Goal: Information Seeking & Learning: Learn about a topic

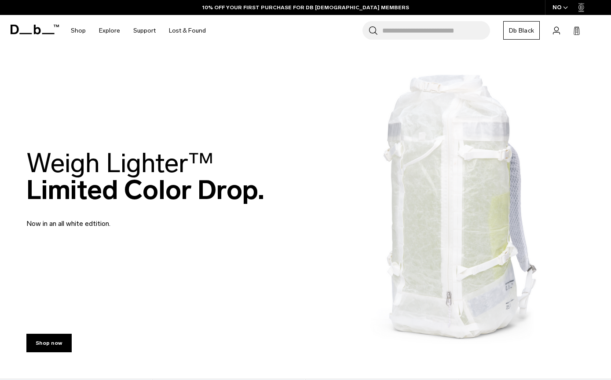
click at [73, 33] on link "Shop" at bounding box center [78, 30] width 15 height 31
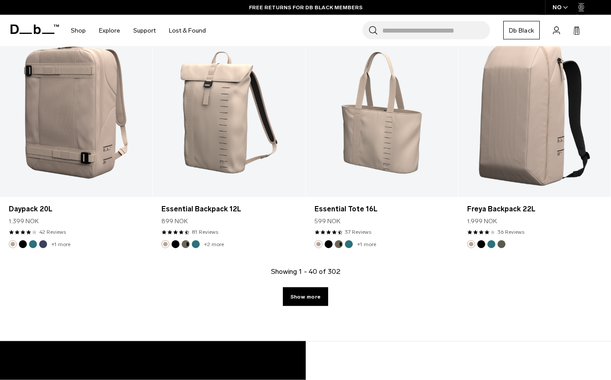
scroll to position [2571, 0]
click at [300, 292] on link "Show more" at bounding box center [305, 296] width 45 height 18
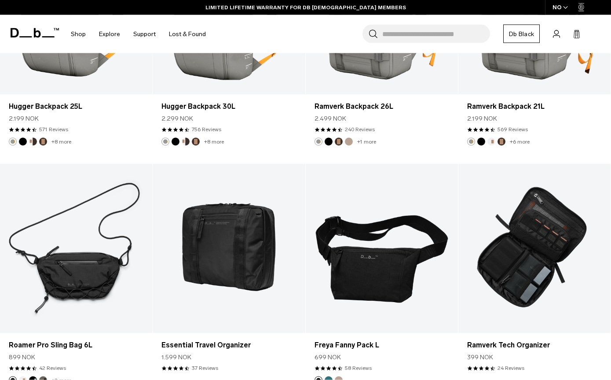
scroll to position [3866, 0]
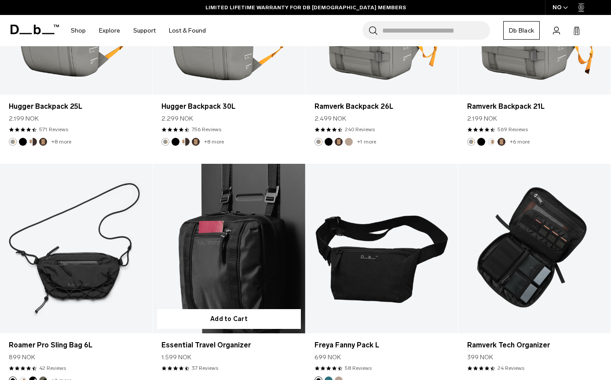
click at [238, 235] on link "Essential Travel Organizer" at bounding box center [229, 248] width 152 height 169
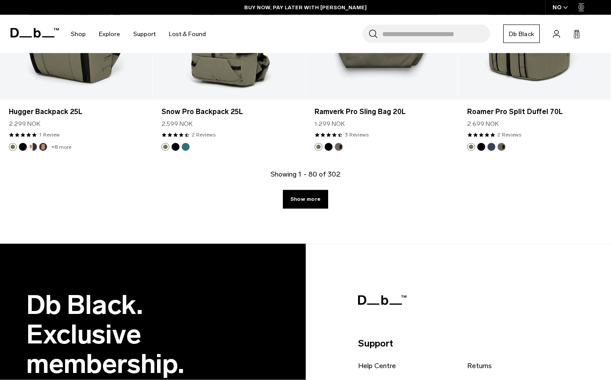
scroll to position [5047, 0]
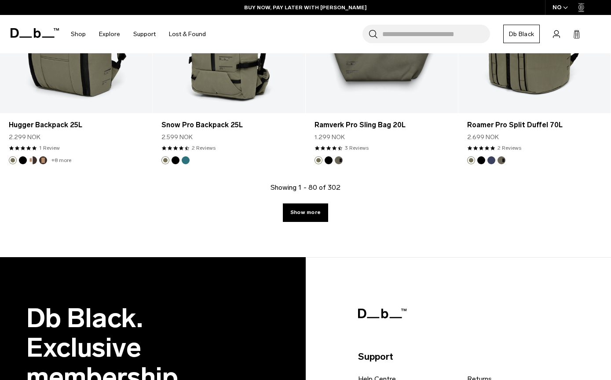
click at [310, 203] on link "Show more" at bounding box center [305, 212] width 45 height 18
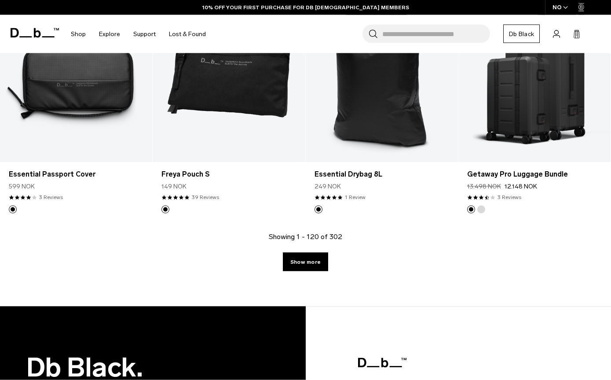
scroll to position [7291, 0]
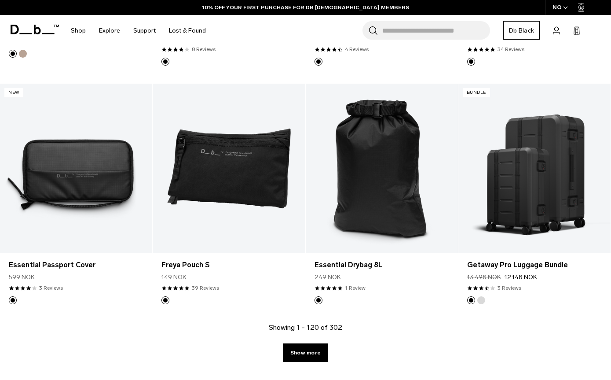
click at [297, 357] on link "Show more" at bounding box center [305, 352] width 45 height 18
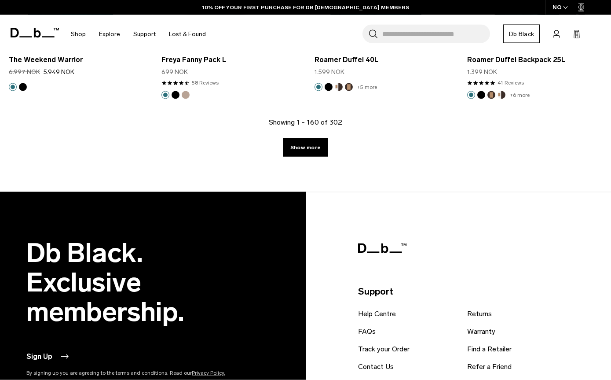
scroll to position [9902, 0]
click at [298, 143] on link "Show more" at bounding box center [305, 147] width 45 height 18
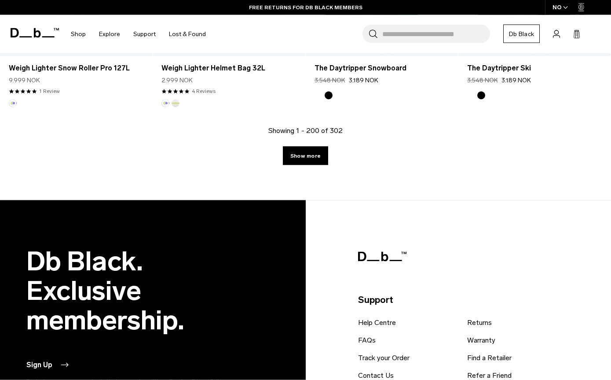
scroll to position [12245, 0]
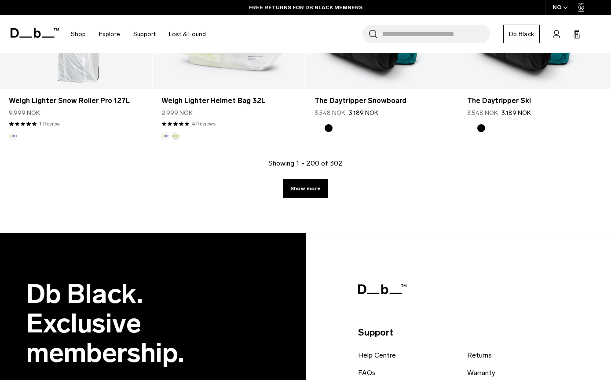
click at [301, 190] on link "Show more" at bounding box center [305, 188] width 45 height 18
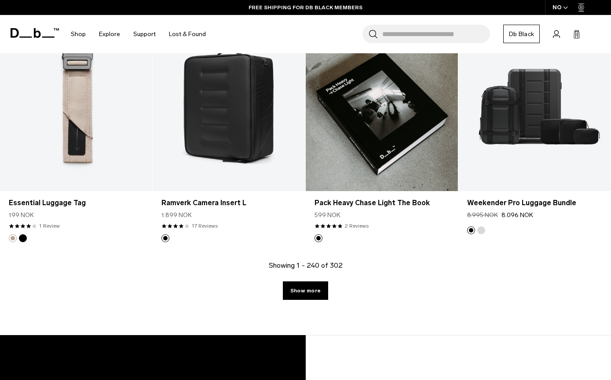
scroll to position [14551, 0]
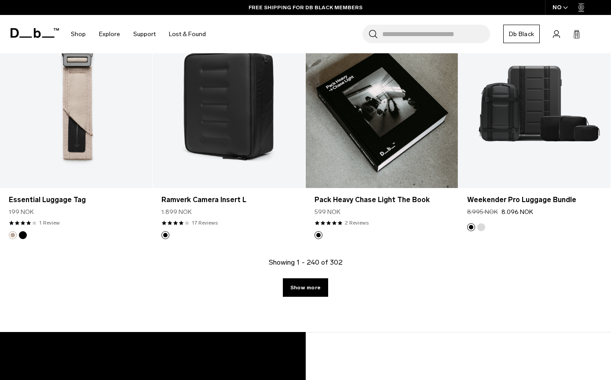
click at [298, 289] on link "Show more" at bounding box center [305, 287] width 45 height 18
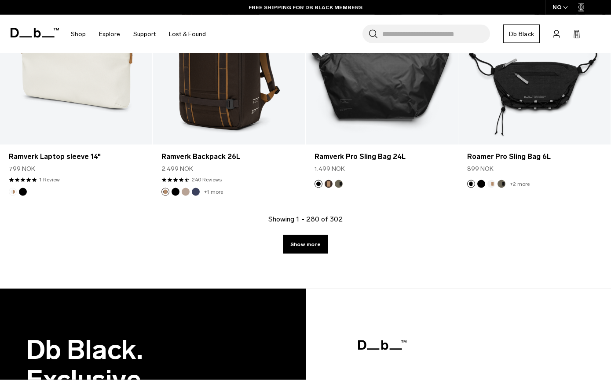
scroll to position [16965, 0]
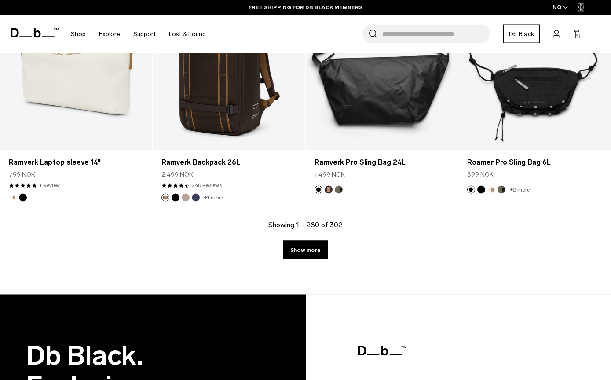
click at [299, 246] on link "Show more" at bounding box center [305, 250] width 45 height 18
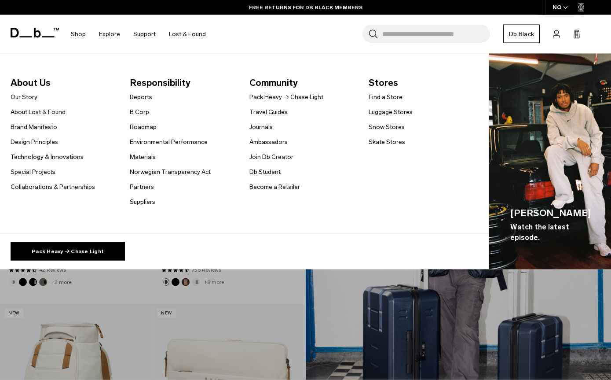
scroll to position [865, 0]
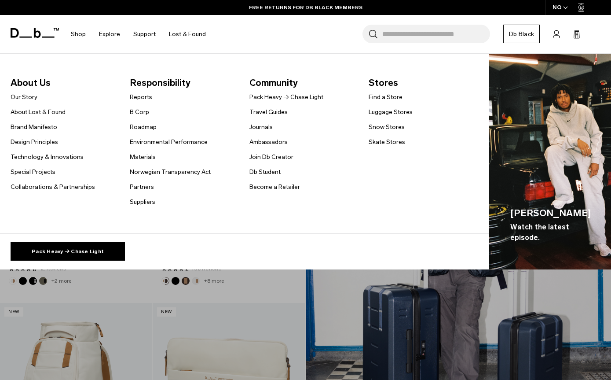
click at [261, 171] on link "Db Student" at bounding box center [265, 171] width 31 height 9
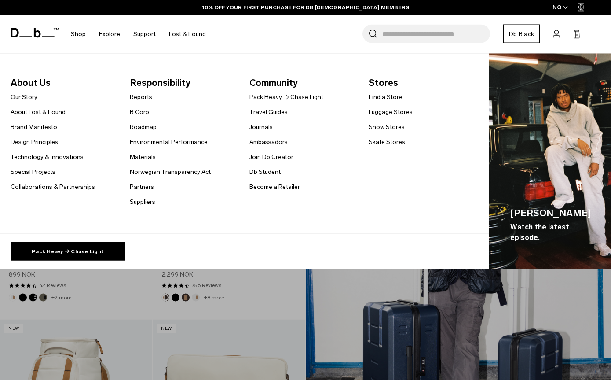
scroll to position [852, 0]
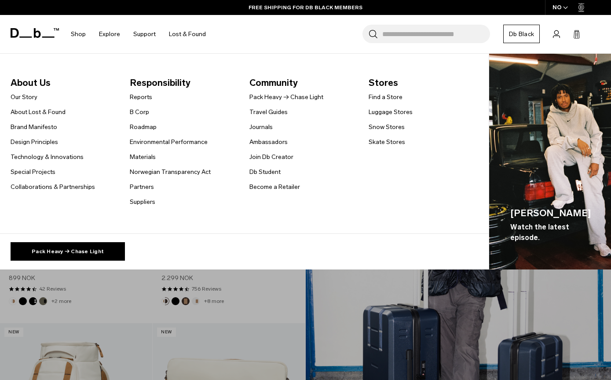
click at [138, 122] on link "Roadmap" at bounding box center [143, 126] width 27 height 9
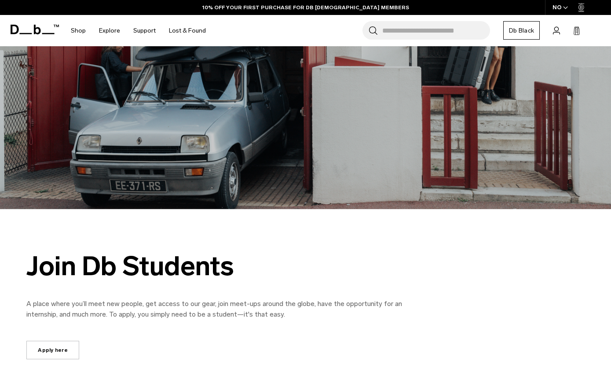
scroll to position [211, 0]
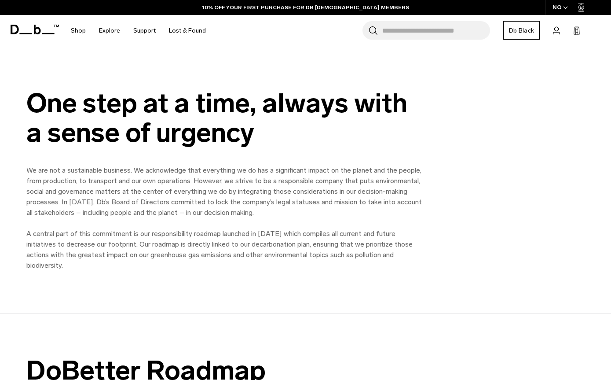
click at [554, 0] on div "NO" at bounding box center [560, 7] width 31 height 15
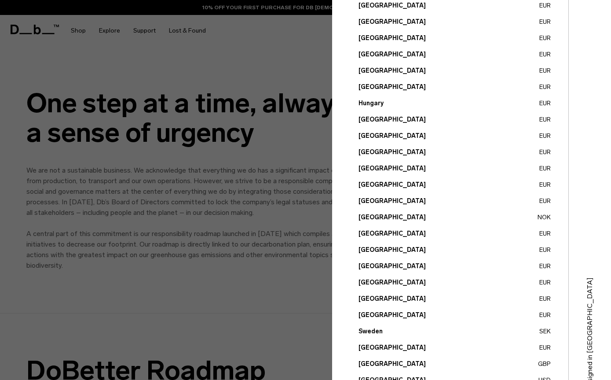
scroll to position [242, 0]
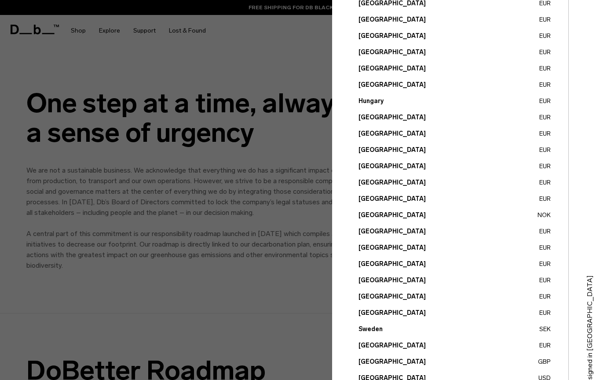
click at [221, 70] on div at bounding box center [305, 190] width 611 height 380
